Goal: Information Seeking & Learning: Learn about a topic

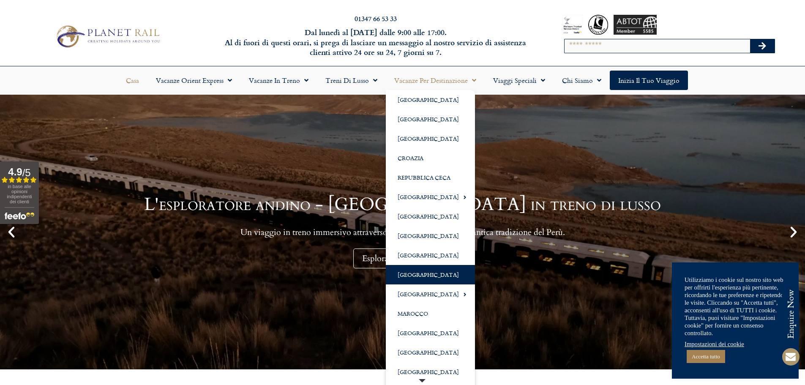
click at [402, 278] on font "[GEOGRAPHIC_DATA]" at bounding box center [428, 274] width 61 height 8
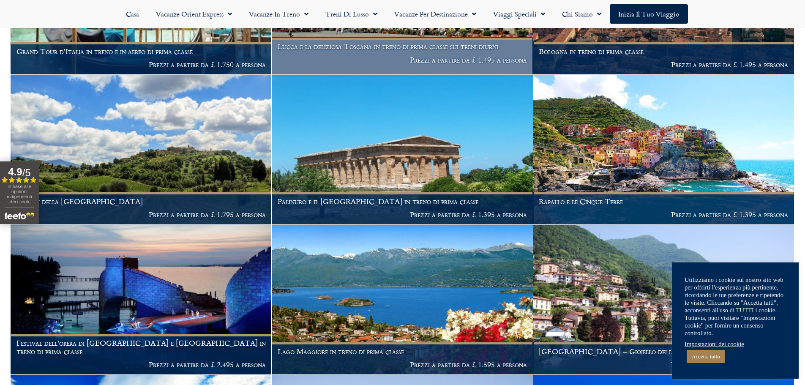
scroll to position [1183, 0]
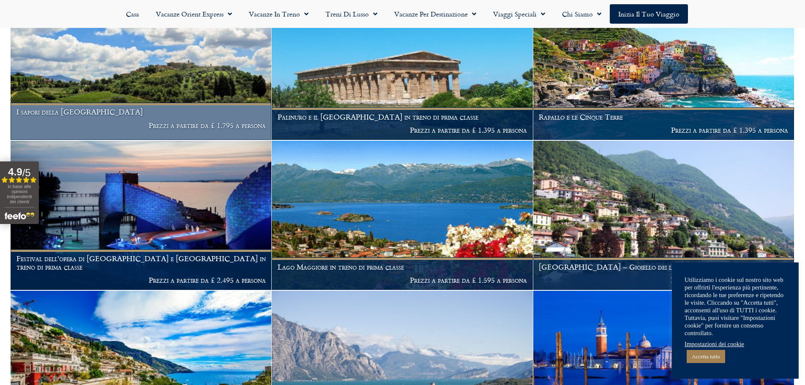
click at [170, 108] on h1 "I sapori della [GEOGRAPHIC_DATA]" at bounding box center [140, 112] width 249 height 8
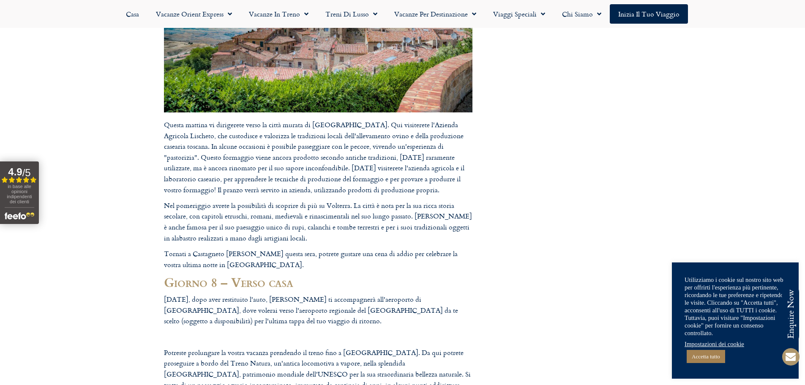
scroll to position [2324, 0]
